Goal: Communication & Community: Answer question/provide support

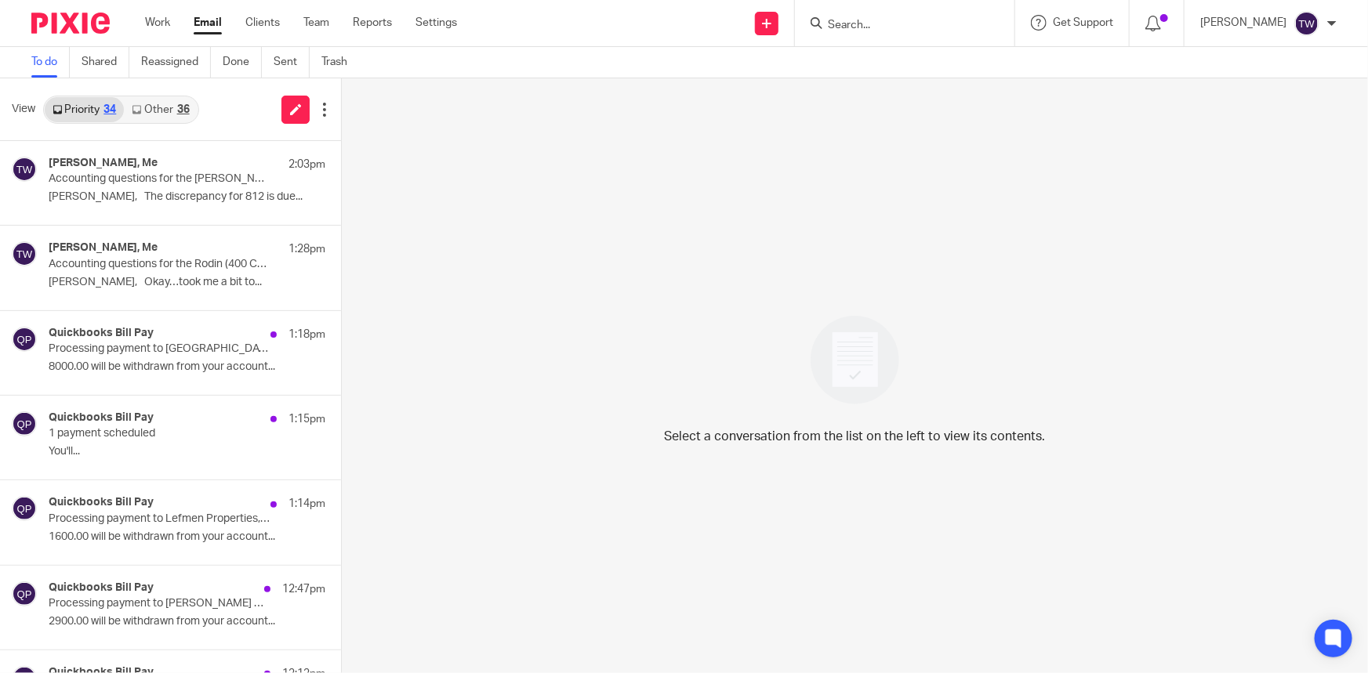
click at [159, 105] on link "Other 36" at bounding box center [160, 109] width 73 height 25
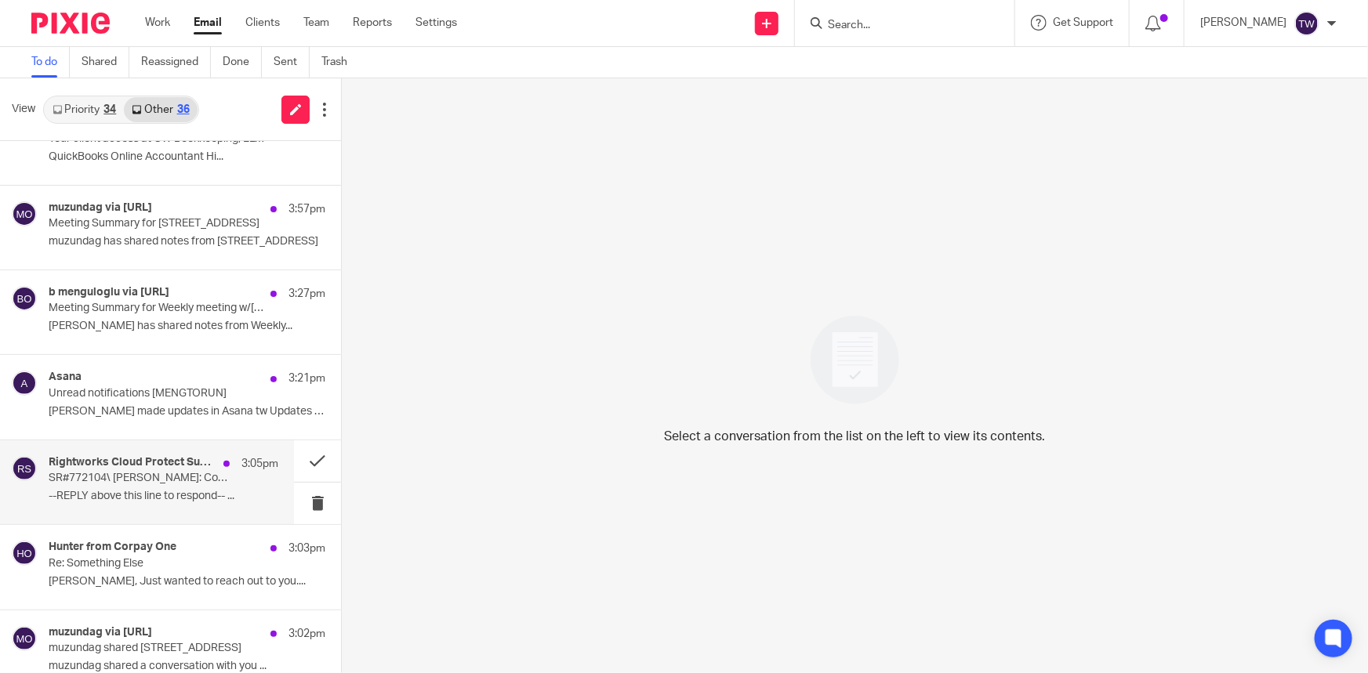
scroll to position [142, 0]
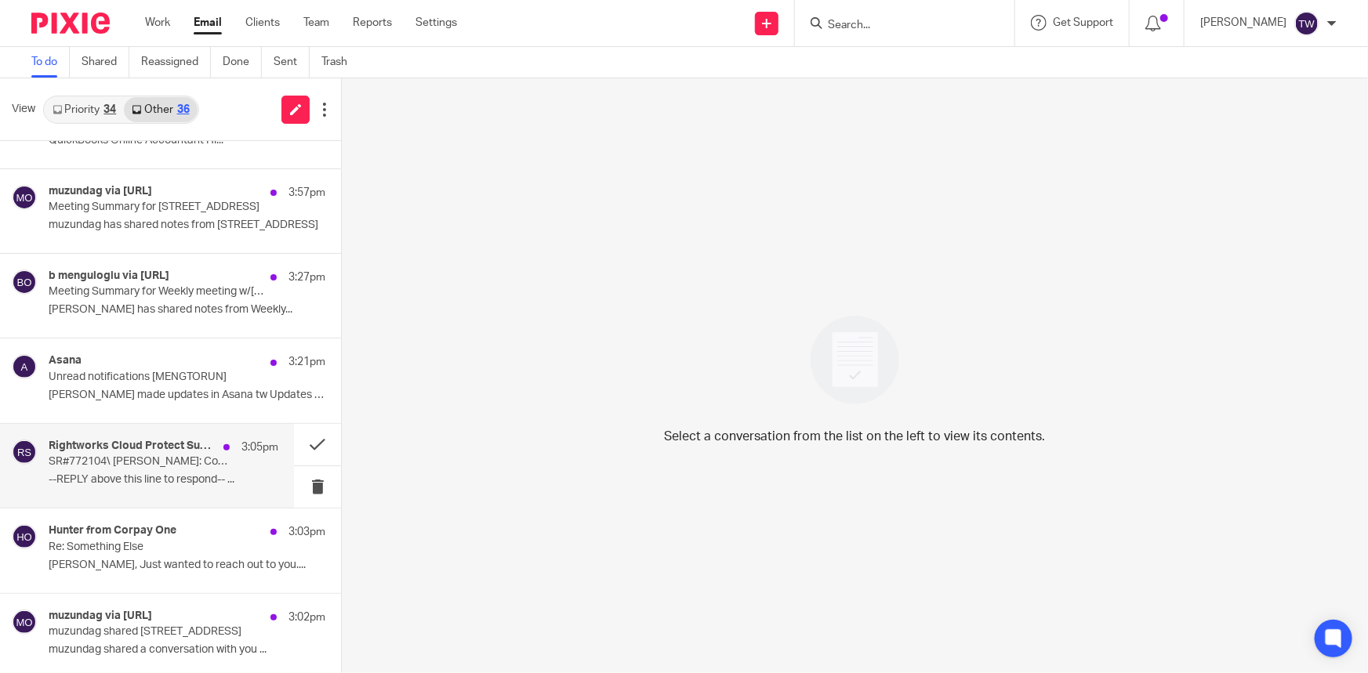
click at [118, 463] on p "SR#772104\ [PERSON_NAME]: Computer Running Slow" at bounding box center [141, 462] width 184 height 13
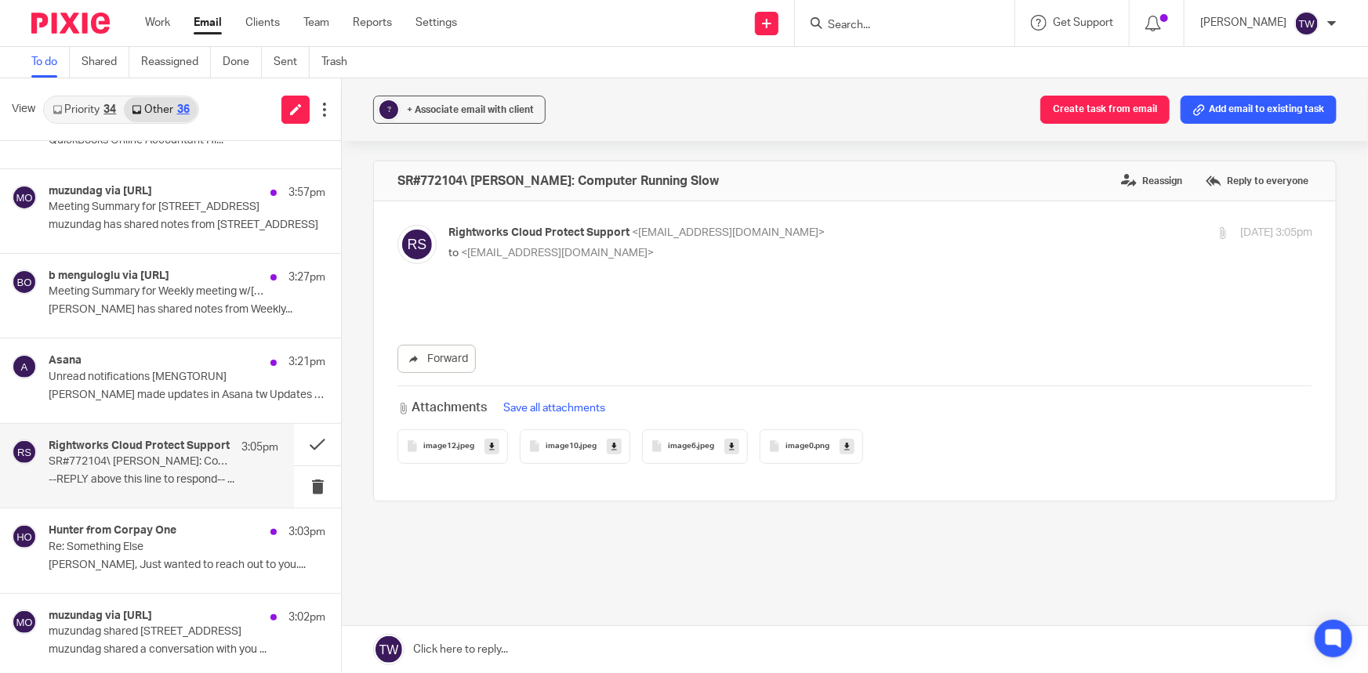
scroll to position [0, 0]
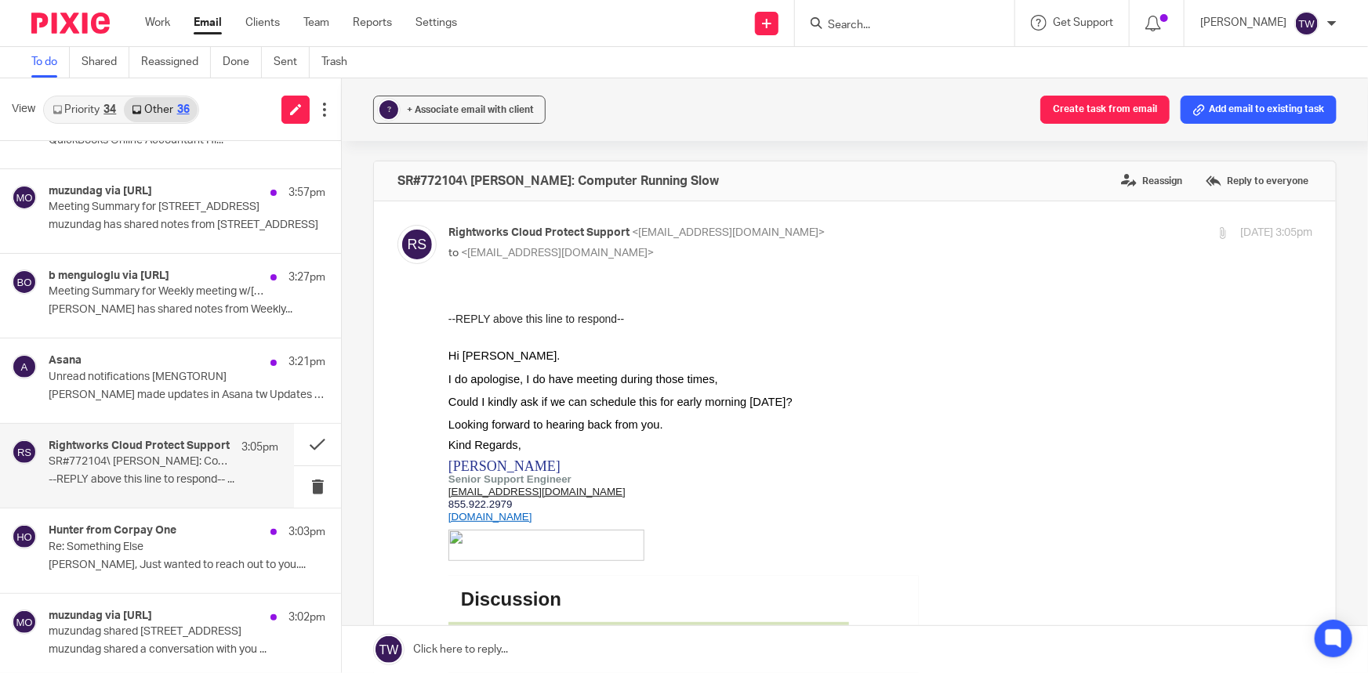
click at [445, 648] on link at bounding box center [855, 649] width 1026 height 47
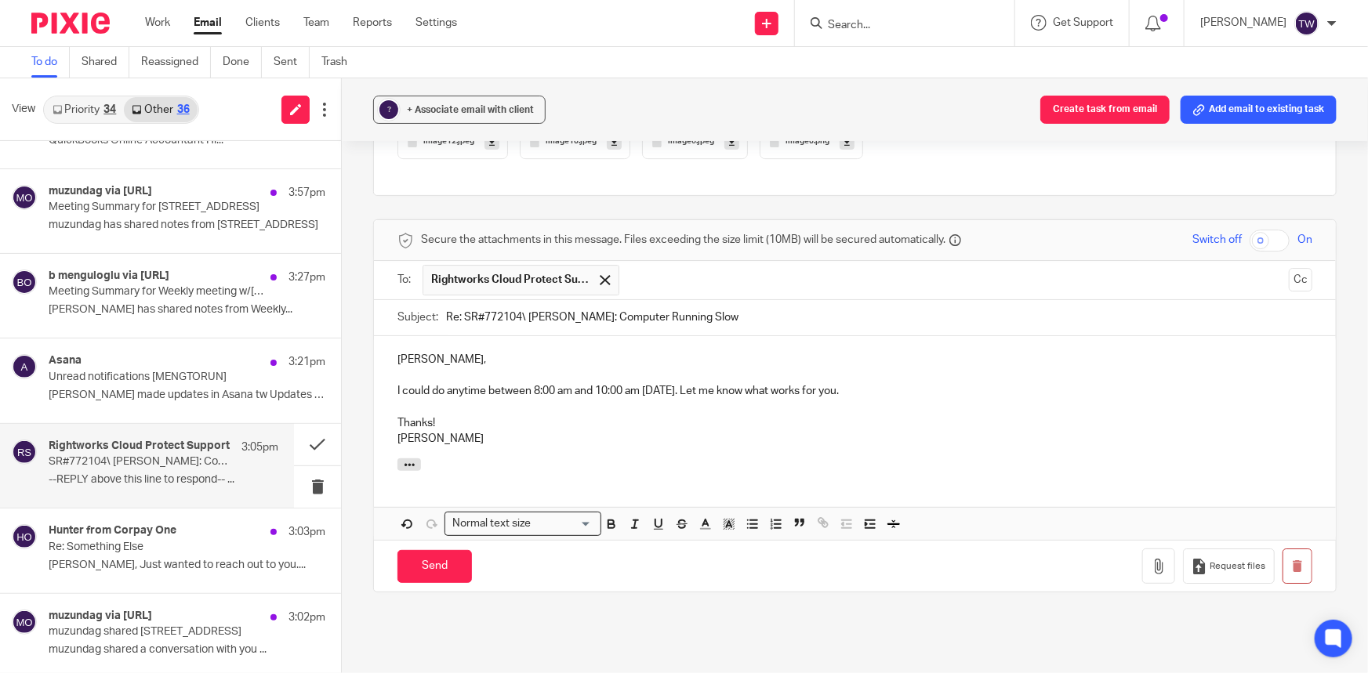
click at [467, 394] on p "I could do anytime between 8:00 am and 10:00 am [DATE]. Let me know what works …" at bounding box center [854, 391] width 915 height 16
click at [427, 563] on input "Send" at bounding box center [434, 567] width 74 height 34
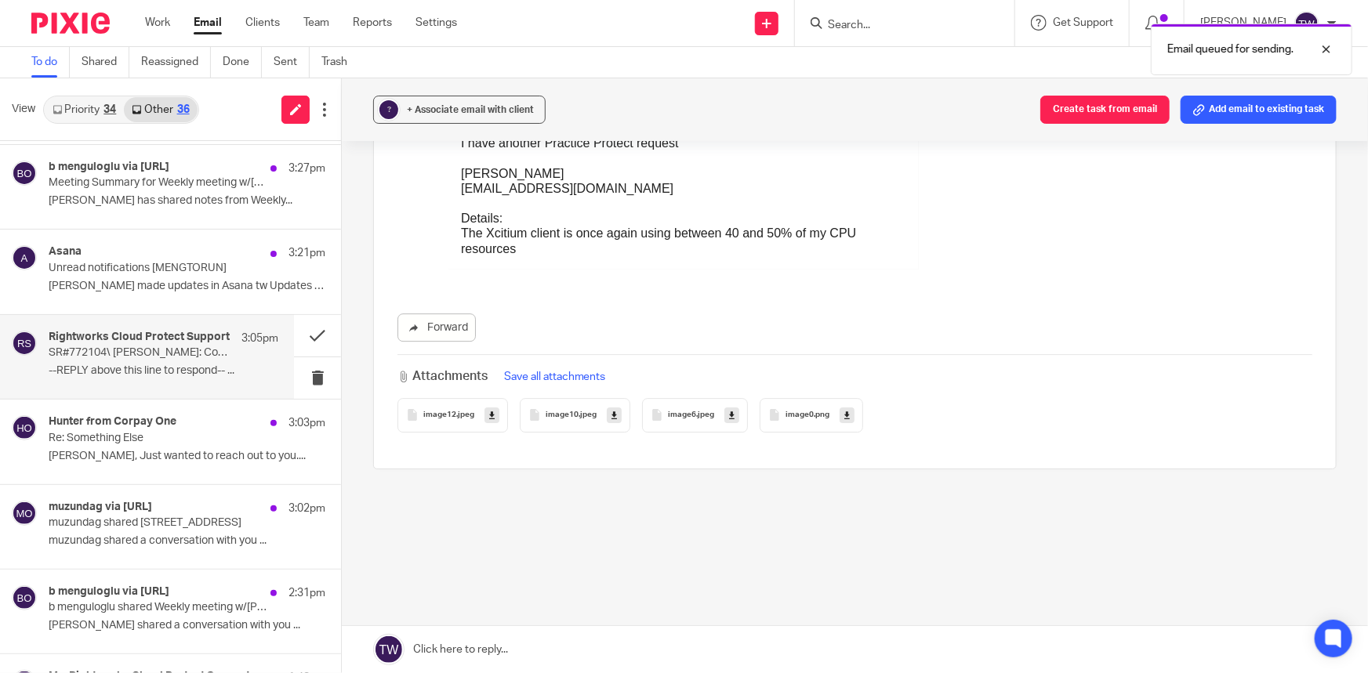
scroll to position [285, 0]
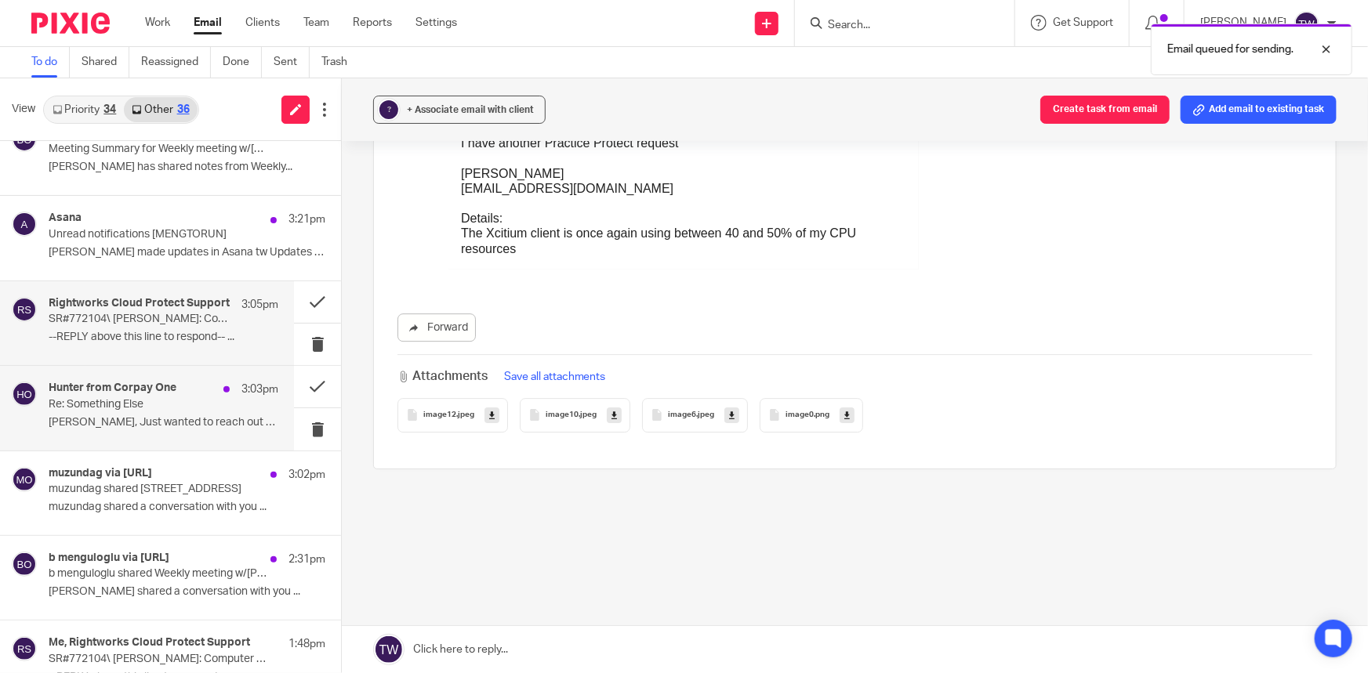
click at [134, 423] on p "[PERSON_NAME], Just wanted to reach out to you...." at bounding box center [164, 422] width 230 height 13
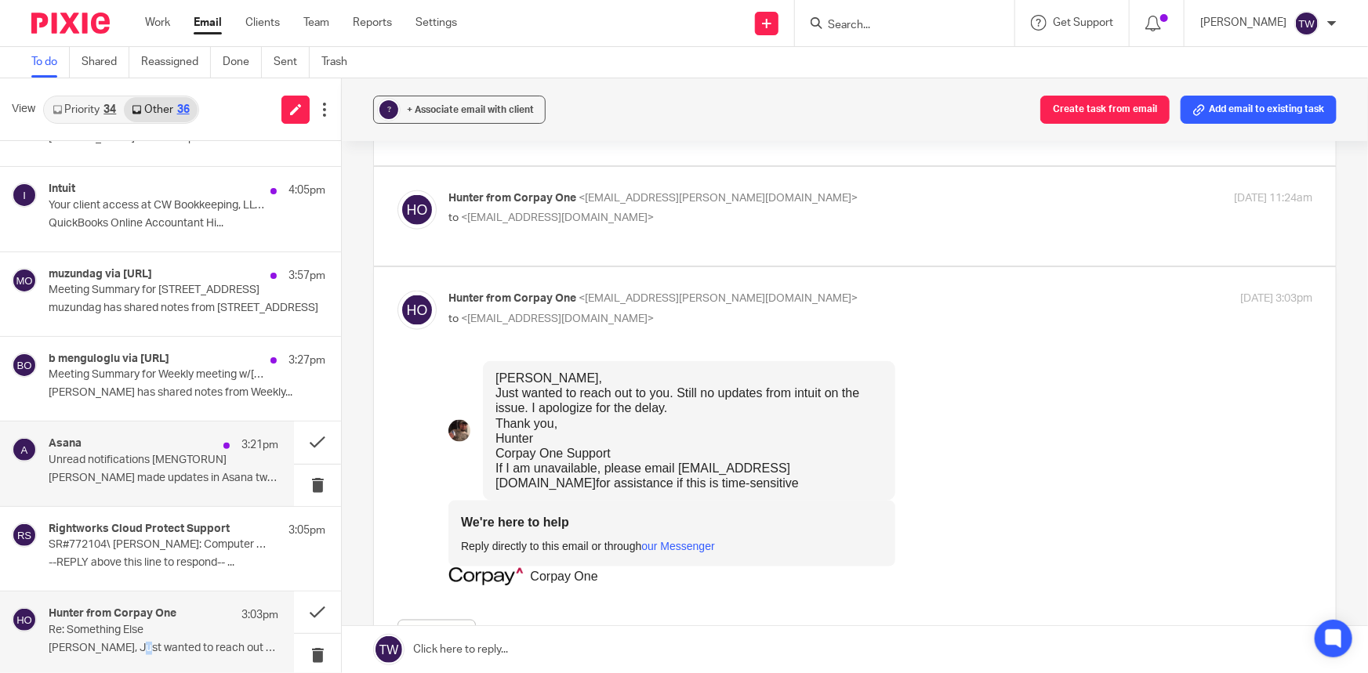
scroll to position [0, 0]
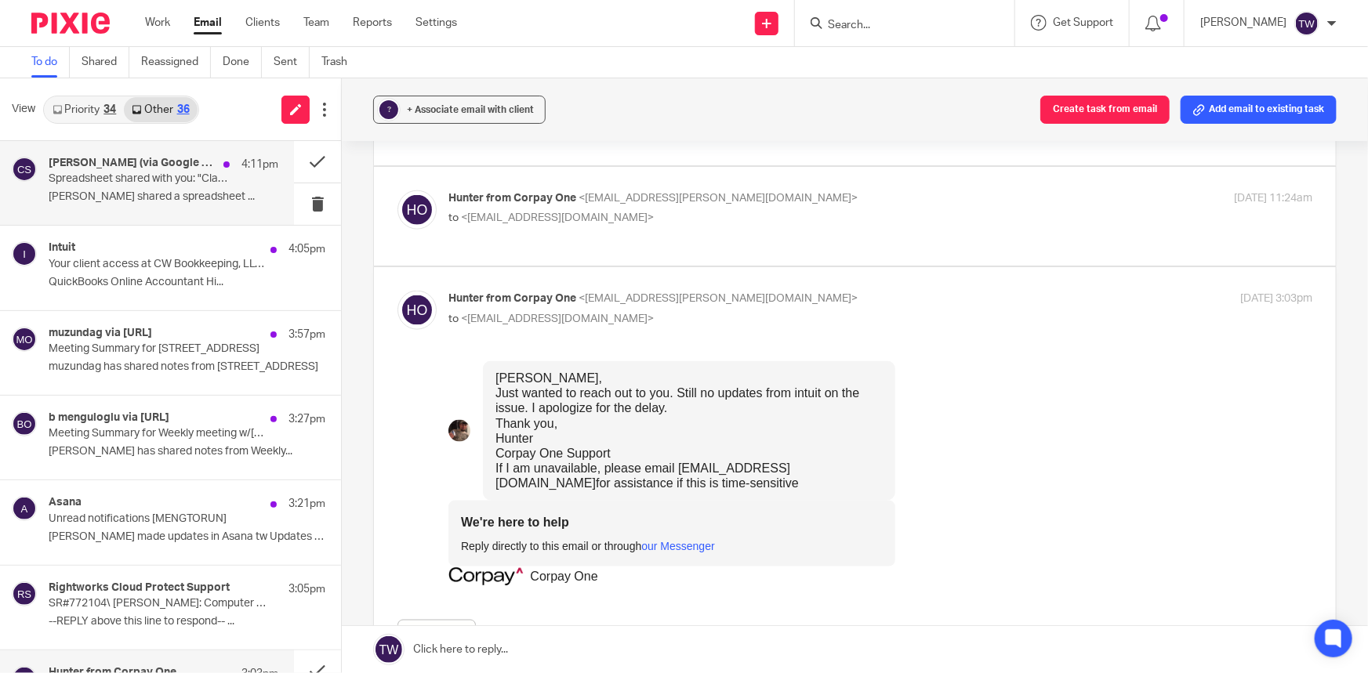
click at [98, 176] on p "Spreadsheet shared with you: "Classy Caterer"" at bounding box center [141, 178] width 184 height 13
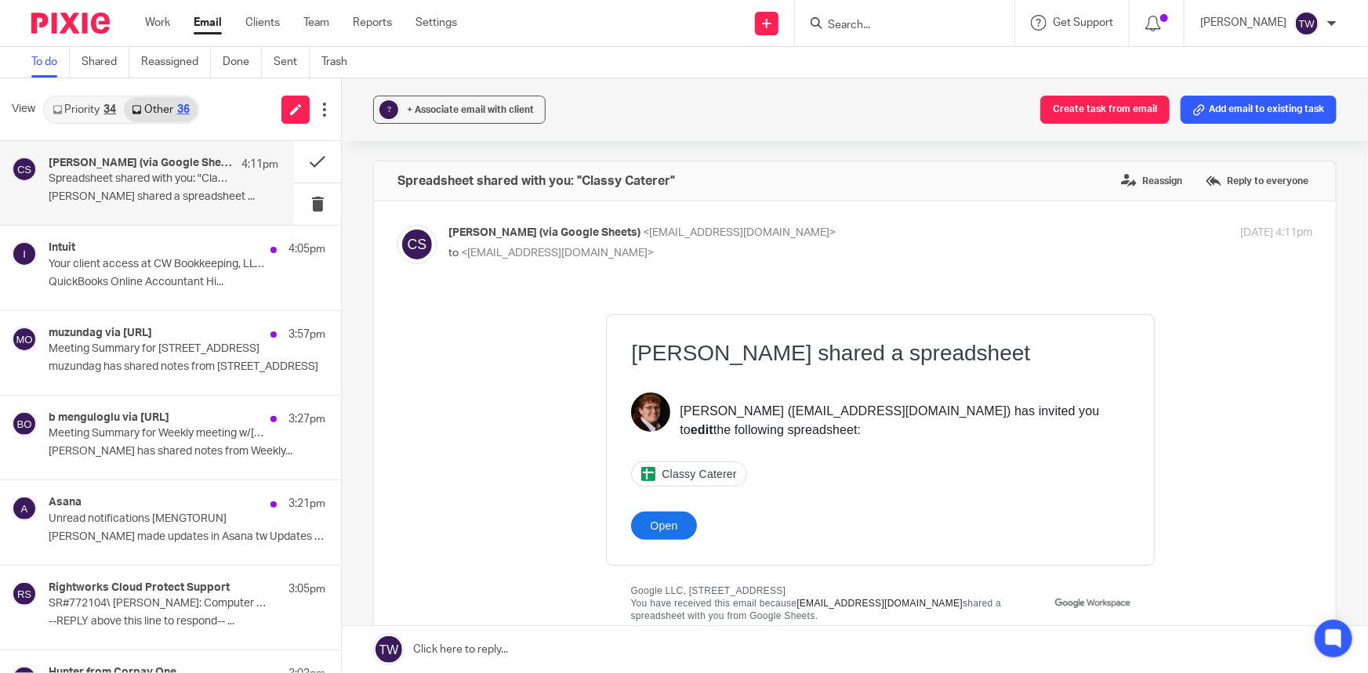
click at [692, 471] on span "Classy Caterer" at bounding box center [699, 473] width 74 height 13
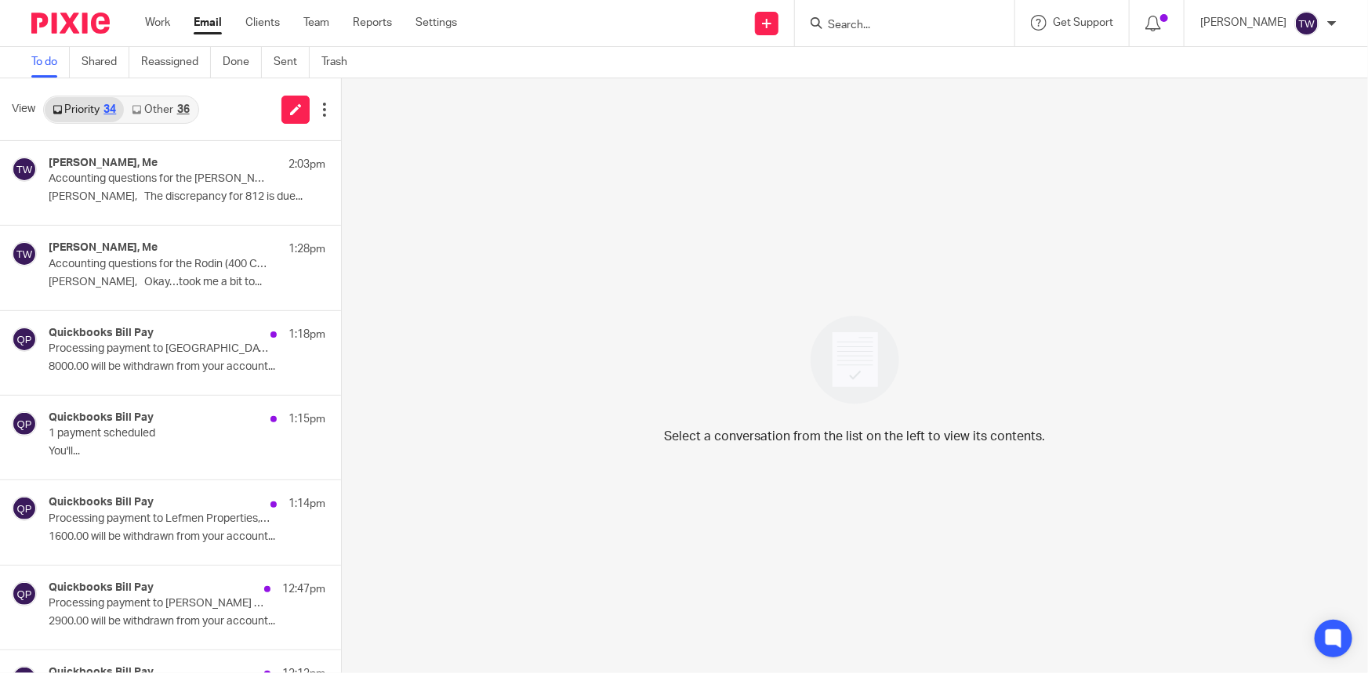
click at [144, 110] on link "Other 36" at bounding box center [160, 109] width 73 height 25
